Goal: Task Accomplishment & Management: Complete application form

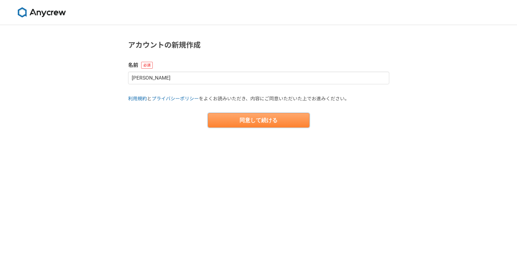
click at [272, 120] on button "同意して続ける" at bounding box center [259, 120] width 102 height 15
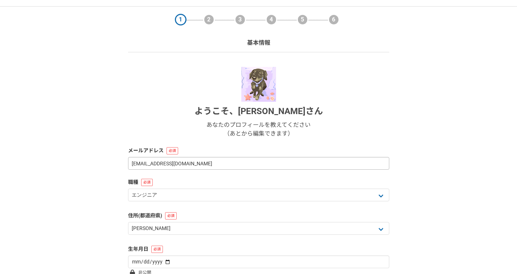
scroll to position [88, 0]
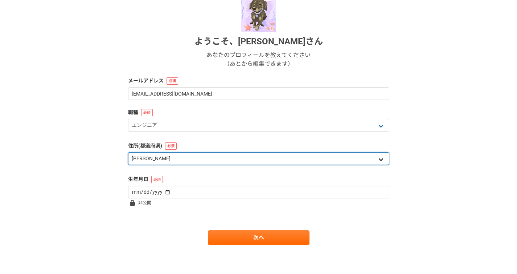
click at [171, 158] on select "北海道 [GEOGRAPHIC_DATA] [GEOGRAPHIC_DATA] [PERSON_NAME][GEOGRAPHIC_DATA] [PERSON_…" at bounding box center [258, 158] width 261 height 13
select select "14"
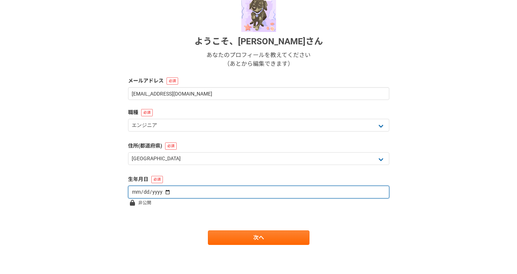
click at [164, 189] on input "date" at bounding box center [258, 192] width 261 height 13
click at [147, 196] on input "date" at bounding box center [258, 192] width 261 height 13
type input "[DATE]"
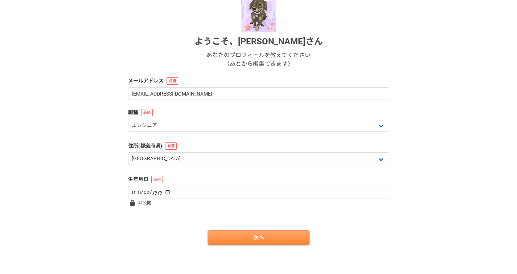
click at [228, 238] on link "次へ" at bounding box center [259, 237] width 102 height 15
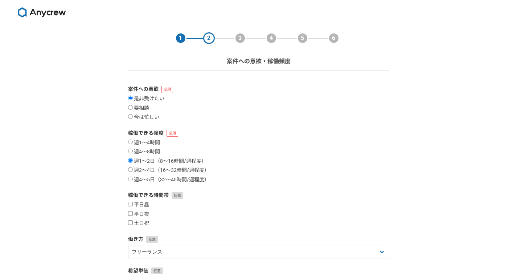
click at [251, 148] on div "週1〜4時間 週4〜8時間 週1〜2日（8〜16時間/週程度） 週2〜4日（16〜32時間/週程度） 週4〜5日（32〜40時間/週程度）" at bounding box center [258, 161] width 261 height 44
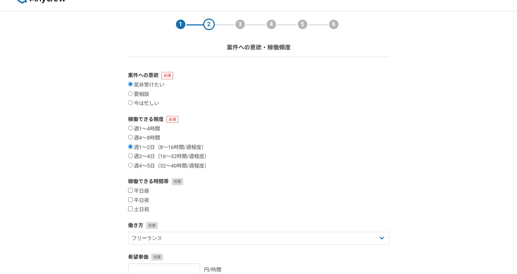
scroll to position [19, 0]
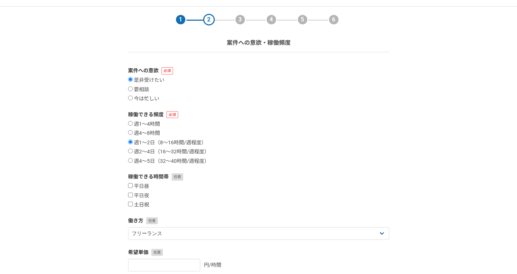
click at [136, 204] on label "土日祝" at bounding box center [138, 204] width 21 height 7
click at [133, 204] on input "土日祝" at bounding box center [130, 203] width 5 height 5
checkbox input "true"
click at [139, 197] on label "平日夜" at bounding box center [138, 195] width 21 height 7
click at [133, 197] on input "平日夜" at bounding box center [130, 194] width 5 height 5
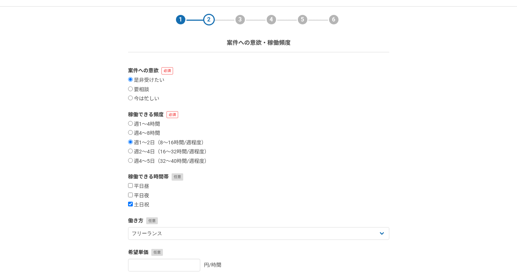
checkbox input "true"
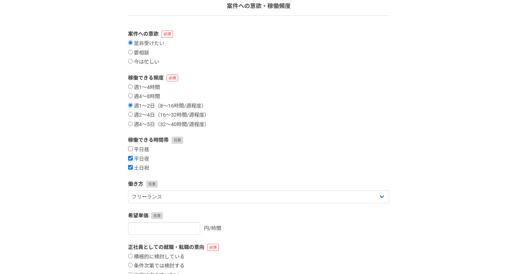
scroll to position [92, 0]
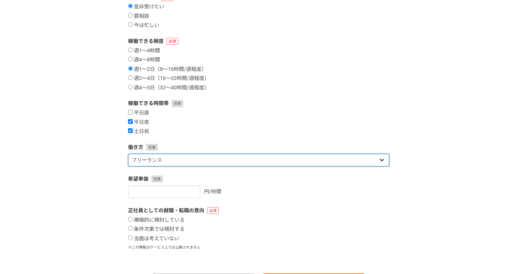
click at [224, 156] on select "フリーランス 副業 その他" at bounding box center [258, 160] width 261 height 13
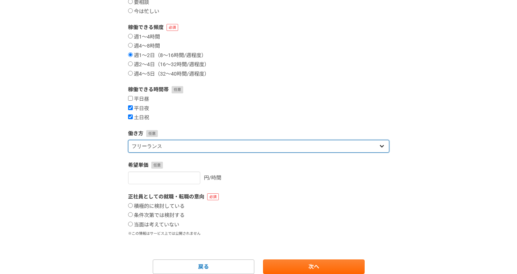
scroll to position [110, 0]
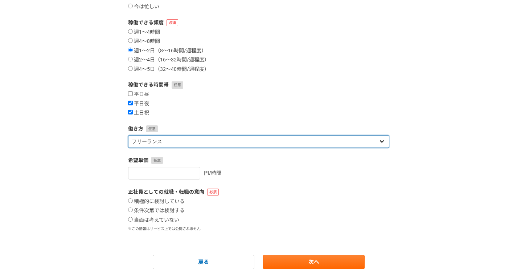
click at [258, 147] on select "フリーランス 副業 その他" at bounding box center [258, 141] width 261 height 13
select select "sidejob"
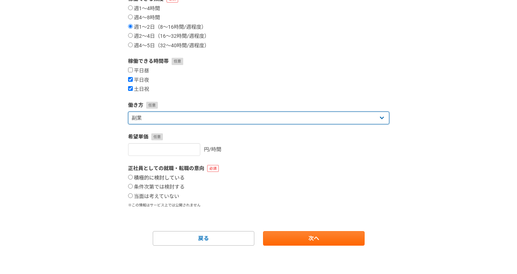
scroll to position [135, 0]
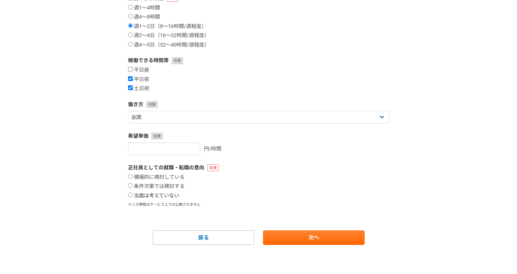
click at [168, 195] on label "当面は考えていない" at bounding box center [153, 195] width 51 height 7
click at [133, 195] on input "当面は考えていない" at bounding box center [130, 194] width 5 height 5
radio input "true"
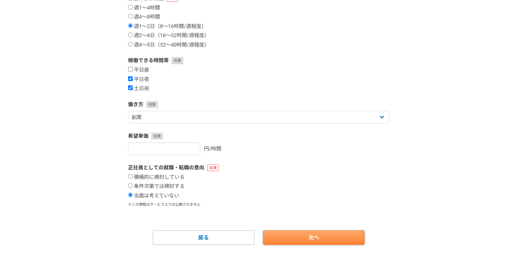
click at [319, 240] on link "次へ" at bounding box center [314, 237] width 102 height 15
select select
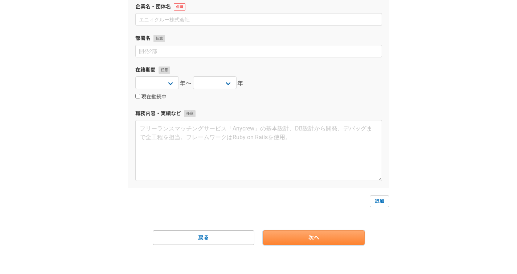
scroll to position [0, 0]
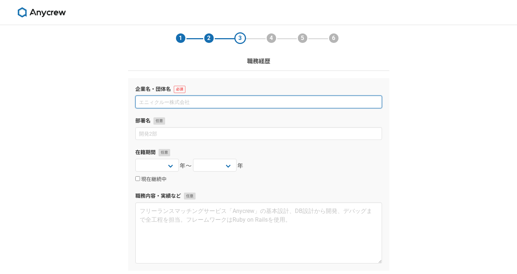
click at [222, 101] on input at bounding box center [258, 101] width 247 height 13
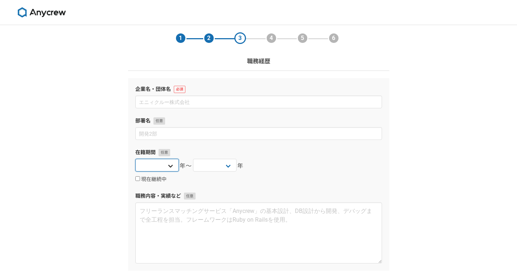
click at [146, 166] on select "[DATE] [DATE] [DATE] [DATE] [DATE] [DATE] [DATE] [DATE] [DATE] [DATE] [DATE] [D…" at bounding box center [157, 165] width 44 height 13
select select "2025"
click at [218, 164] on select "[DATE] [DATE] [DATE] [DATE] [DATE] [DATE] [DATE] [DATE] [DATE] [DATE] [DATE] [D…" at bounding box center [215, 165] width 44 height 13
click at [161, 179] on label "現在継続中" at bounding box center [150, 179] width 31 height 7
click at [140, 179] on input "現在継続中" at bounding box center [137, 178] width 5 height 5
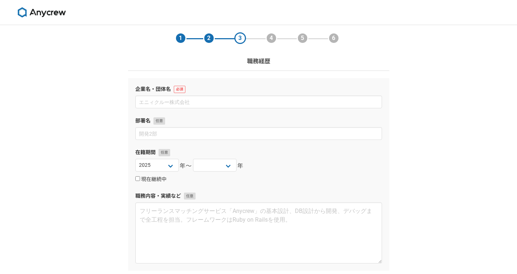
checkbox input "true"
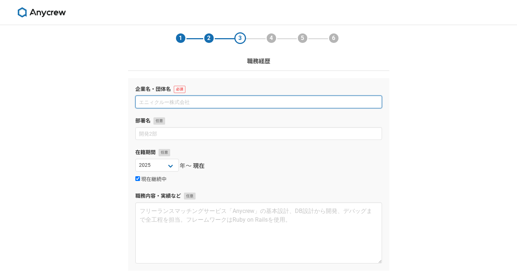
click at [189, 99] on input at bounding box center [258, 101] width 247 height 13
type input "y"
type input "ユースタイルラボラトリー株式会社"
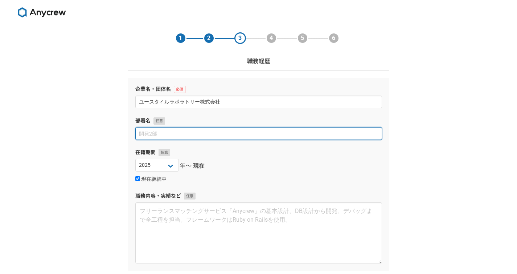
click at [192, 130] on input at bounding box center [258, 133] width 247 height 13
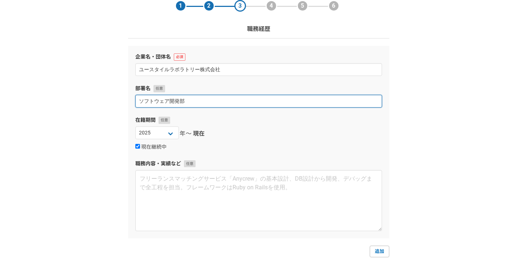
scroll to position [82, 0]
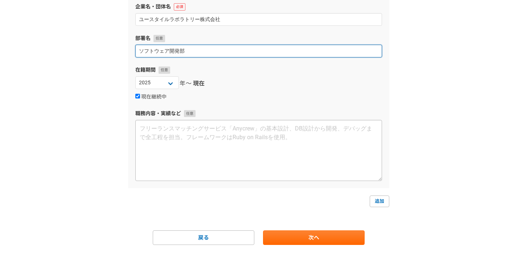
type input "ソフトウェア開発部"
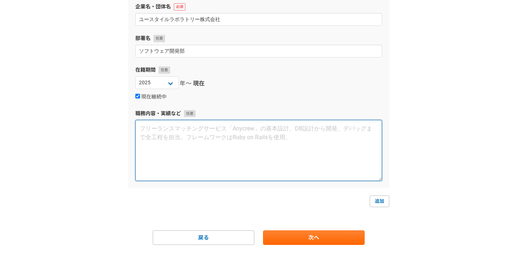
click at [243, 152] on textarea at bounding box center [258, 150] width 247 height 61
type textarea "会"
click at [142, 127] on textarea "ユースタイルキャリア" at bounding box center [258, 150] width 247 height 61
click at [298, 131] on textarea "介護業界人材マッチングサービス「ユースタイルキャリア" at bounding box center [258, 150] width 247 height 61
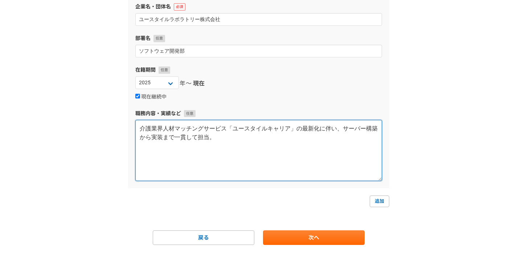
click at [141, 127] on textarea "介護業界人材マッチングサービス「ユースタイルキャリア」の最新化に伴い、サーバー構築から実装まで一貫して担当。" at bounding box center [258, 150] width 247 height 61
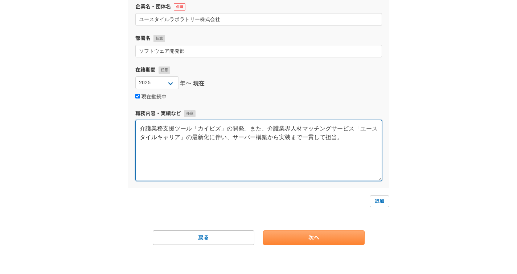
type textarea "介護業務支援ツール「カイビズ」の開発。また、介護業界人材マッチングサービス「ユースタイルキャリア」の最新化に伴い、サーバー構築から実装まで一貫して担当。"
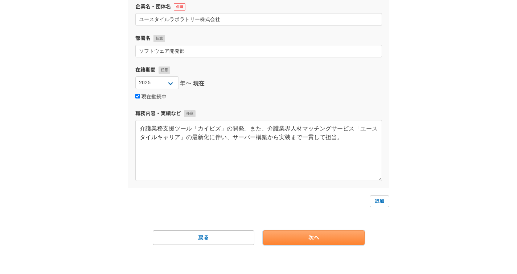
click at [278, 231] on link "次へ" at bounding box center [314, 237] width 102 height 15
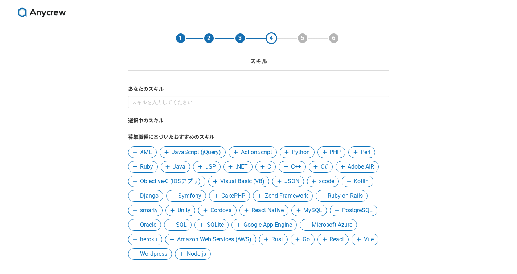
click at [208, 154] on span "JavaScript (jQuery)" at bounding box center [196, 152] width 49 height 9
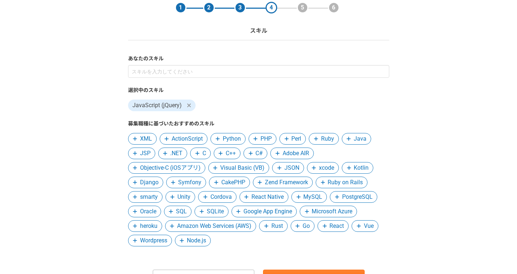
scroll to position [35, 0]
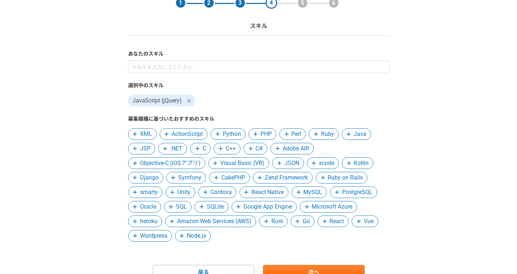
click at [313, 192] on span "MySQL" at bounding box center [312, 192] width 19 height 9
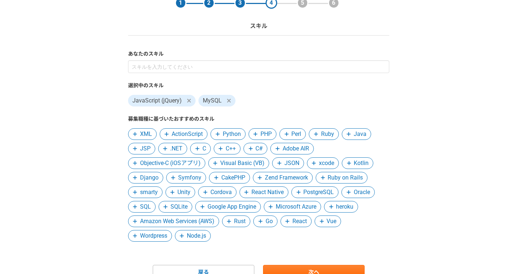
click at [324, 220] on icon at bounding box center [322, 221] width 4 height 5
click at [306, 220] on span "React" at bounding box center [300, 221] width 15 height 9
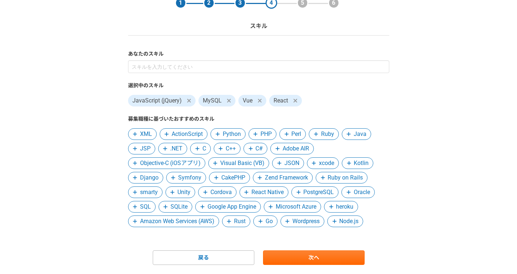
click at [349, 225] on span "Node.js" at bounding box center [348, 221] width 19 height 9
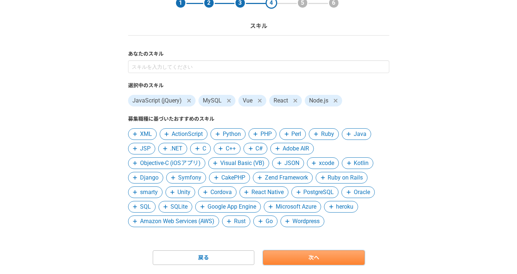
click at [343, 256] on link "次へ" at bounding box center [314, 257] width 102 height 15
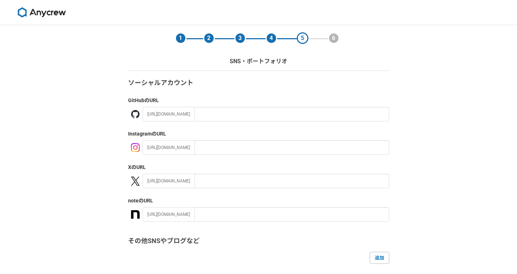
scroll to position [126, 0]
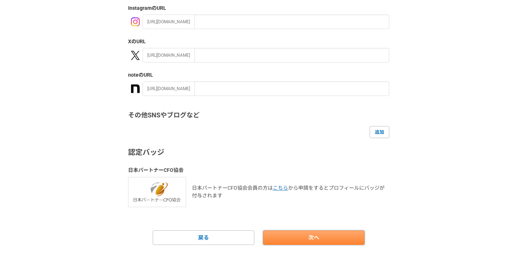
click at [299, 239] on link "次へ" at bounding box center [314, 237] width 102 height 15
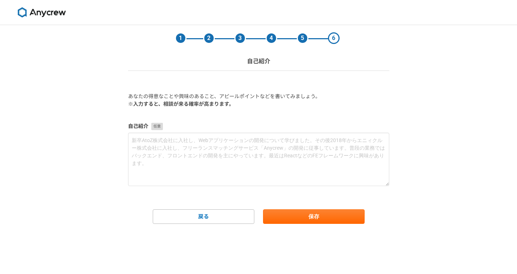
scroll to position [0, 0]
click at [308, 220] on button "保存" at bounding box center [314, 216] width 102 height 15
